Goal: Navigation & Orientation: Find specific page/section

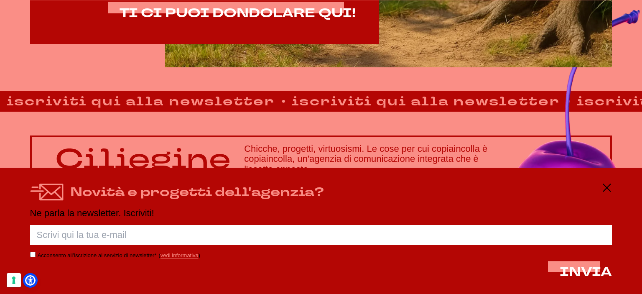
scroll to position [608, 0]
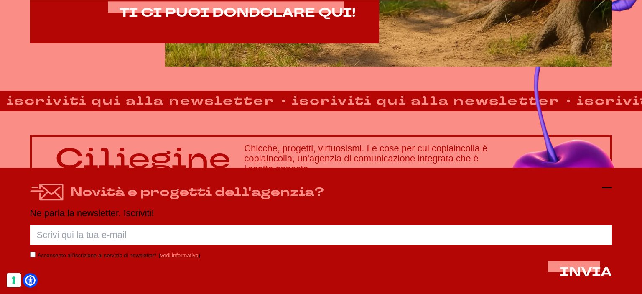
click at [604, 188] on line at bounding box center [607, 188] width 10 height 0
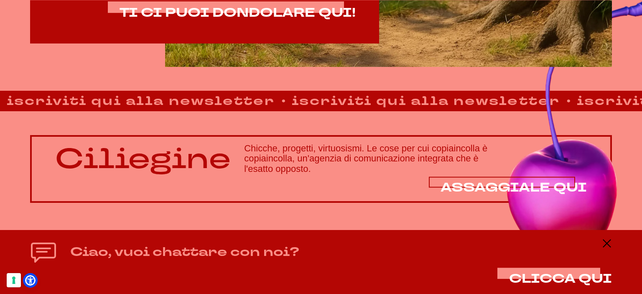
click at [542, 190] on span "ASSAGGIALE QUI" at bounding box center [513, 187] width 146 height 17
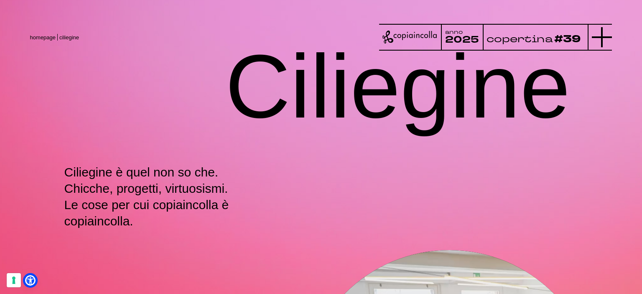
click at [603, 35] on icon at bounding box center [601, 37] width 20 height 20
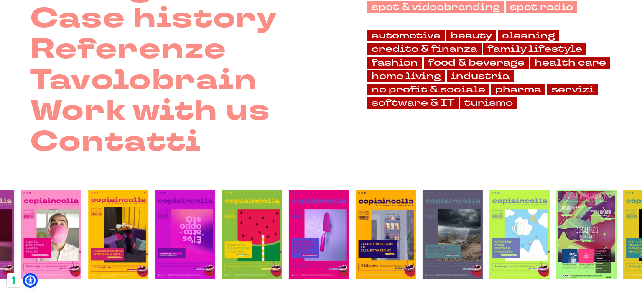
scroll to position [209, 0]
